Goal: Complete application form

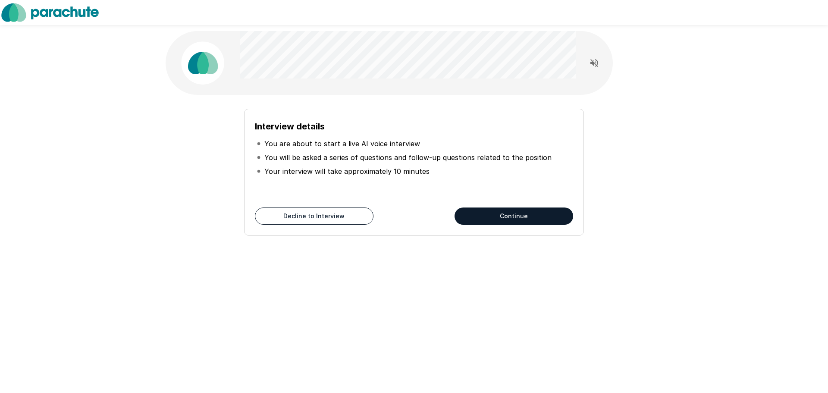
click at [485, 216] on button "Continue" at bounding box center [513, 215] width 119 height 17
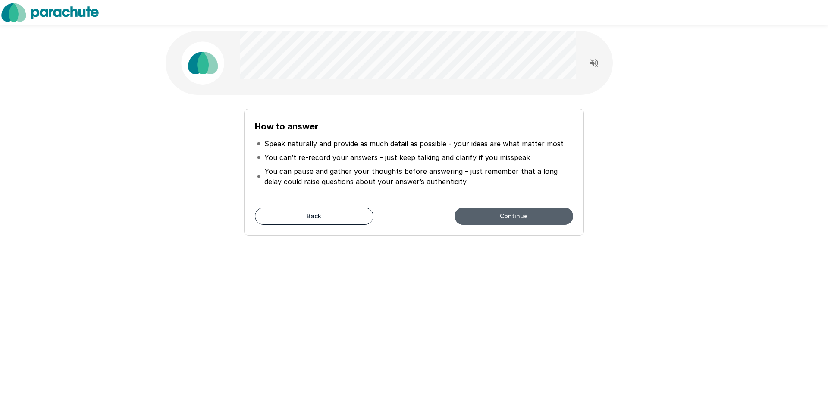
click at [485, 216] on button "Continue" at bounding box center [513, 215] width 119 height 17
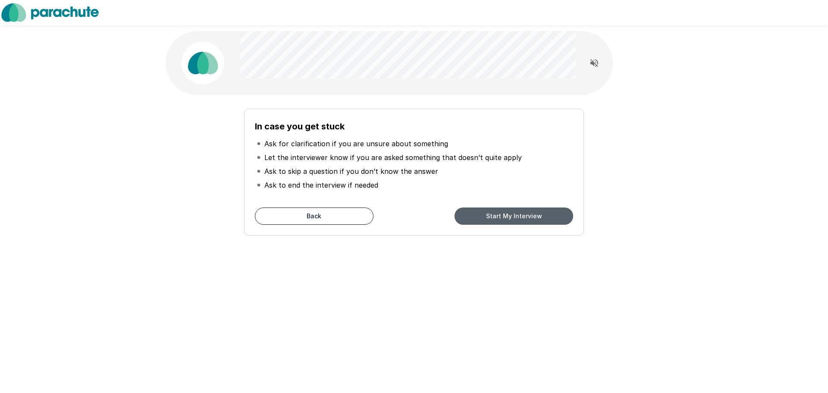
click at [485, 216] on button "Start My Interview" at bounding box center [513, 215] width 119 height 17
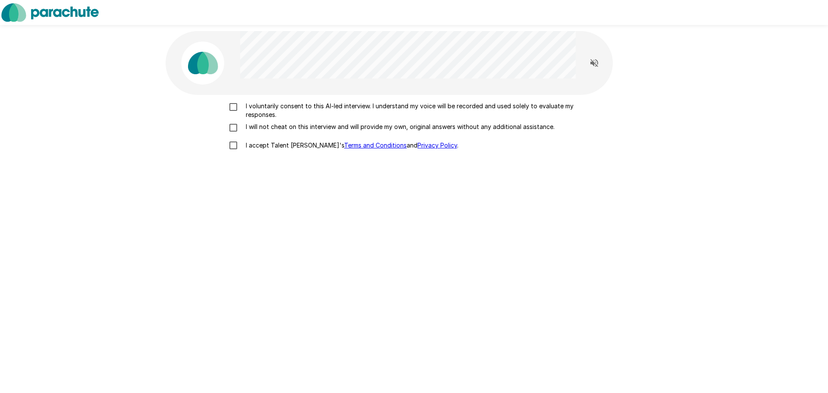
click at [289, 106] on p "I voluntarily consent to this AI-led interview. I understand my voice will be r…" at bounding box center [422, 110] width 361 height 17
click at [270, 131] on p "I will not cheat on this interview and will provide my own, original answers wi…" at bounding box center [398, 126] width 312 height 9
click at [259, 147] on p "I accept Talent Llama's Terms and Conditions and Privacy Policy ." at bounding box center [350, 145] width 216 height 9
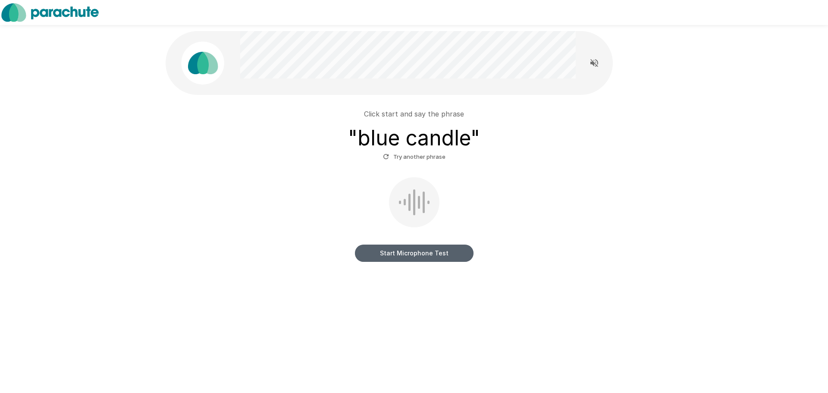
click at [397, 250] on button "Start Microphone Test" at bounding box center [414, 252] width 119 height 17
click at [379, 246] on button "Stop & Submit" at bounding box center [414, 252] width 119 height 17
